Goal: Information Seeking & Learning: Understand process/instructions

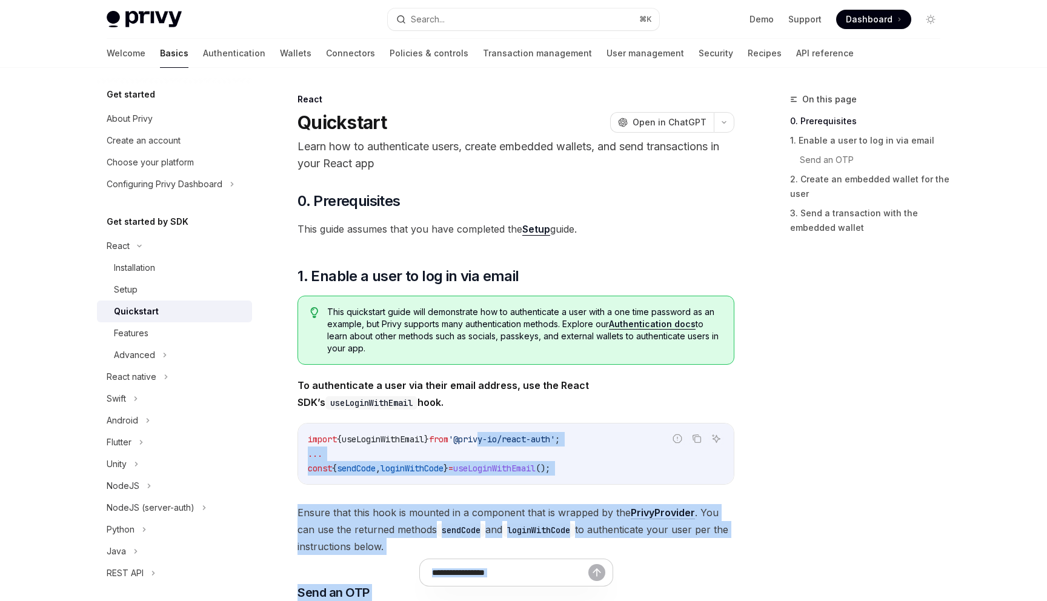
copy span "vy-io/react-au"
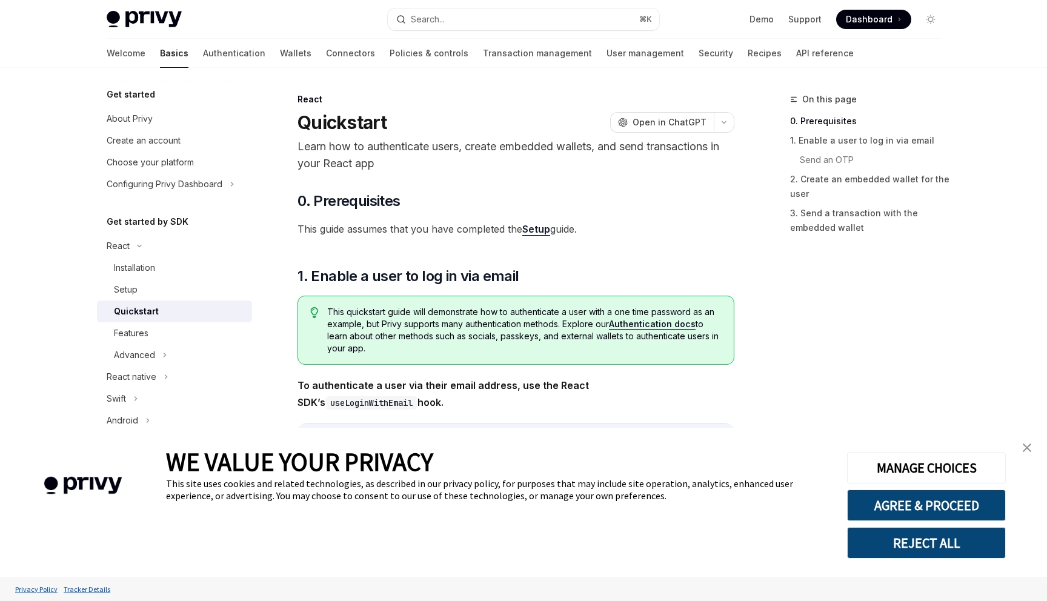
type textarea "*"
click at [884, 531] on button "REJECT ALL" at bounding box center [926, 542] width 159 height 31
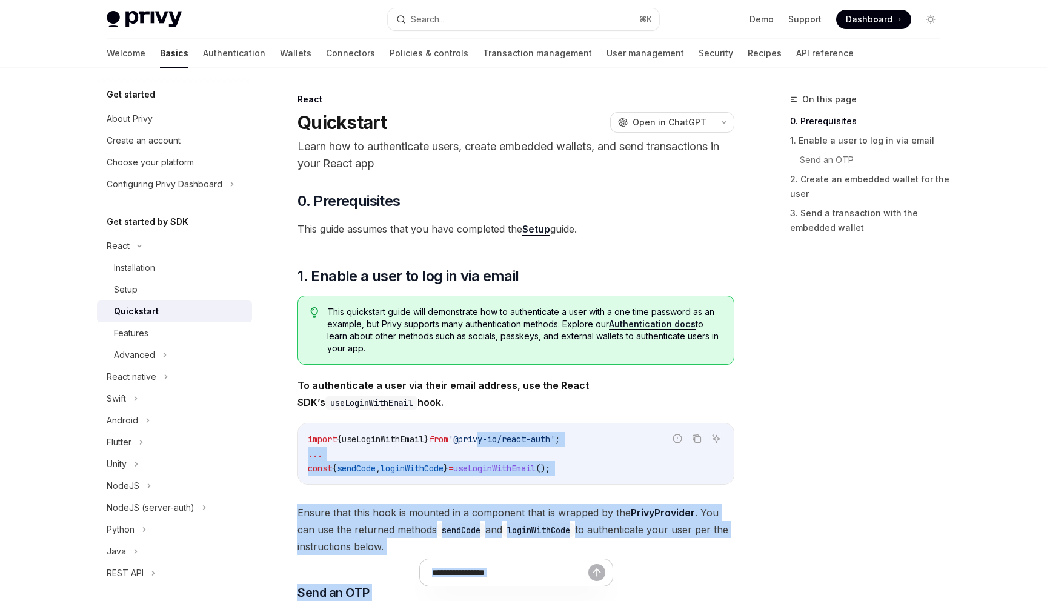
click at [539, 434] on span "'@privy-io/react-auth'" at bounding box center [501, 439] width 107 height 11
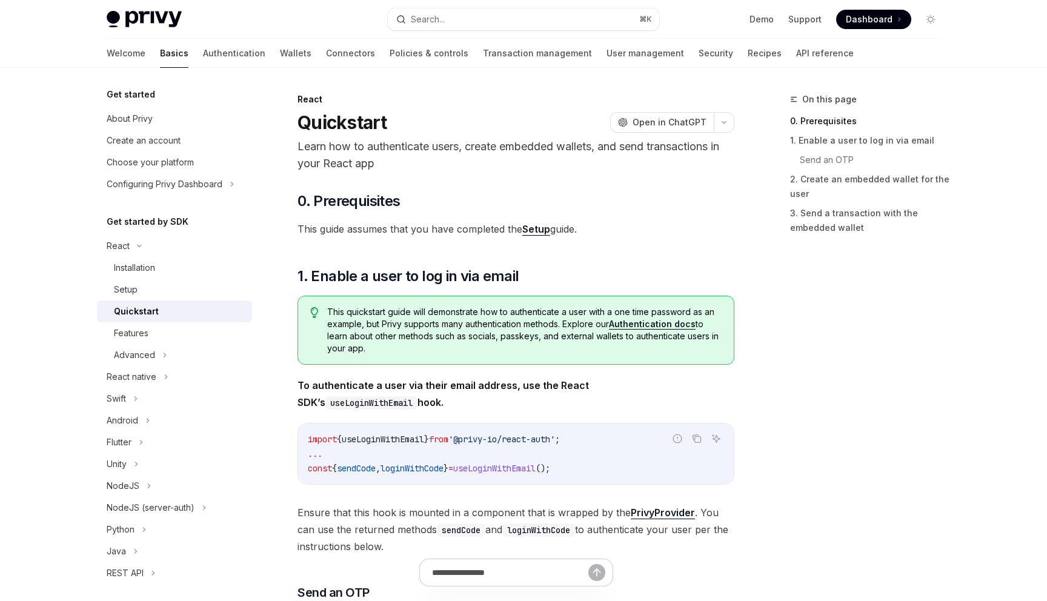
click at [486, 447] on code "import { useLoginWithEmail } from '@privy-io/react-auth' ; ... const { sendCode…" at bounding box center [516, 454] width 416 height 44
drag, startPoint x: 487, startPoint y: 438, endPoint x: 569, endPoint y: 439, distance: 82.4
click at [555, 439] on span "'@privy-io/react-auth'" at bounding box center [501, 439] width 107 height 11
copy span "rivy-io/react-au"
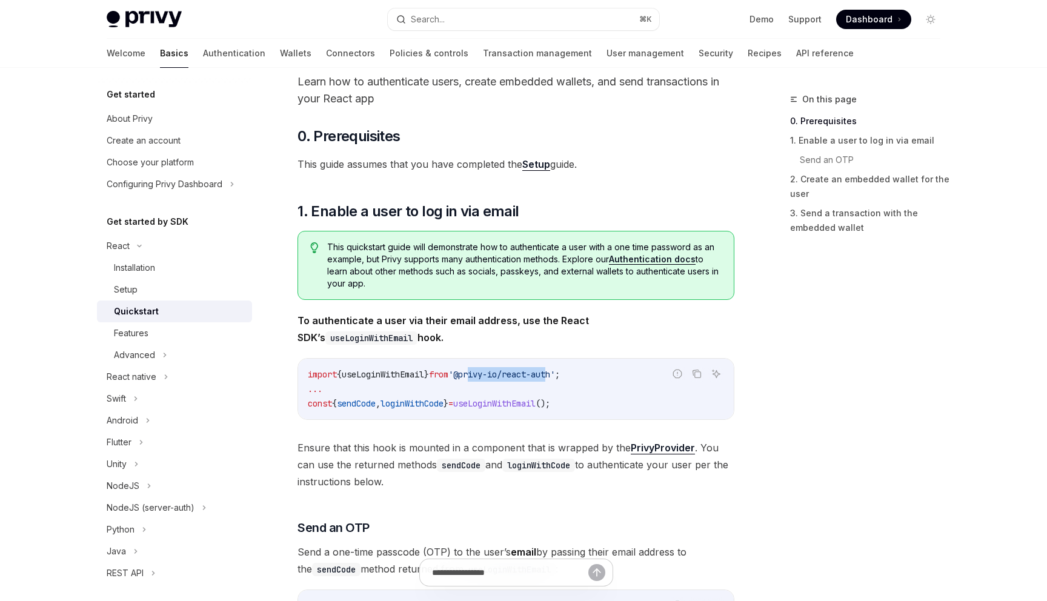
scroll to position [67, 0]
